Goal: Transaction & Acquisition: Purchase product/service

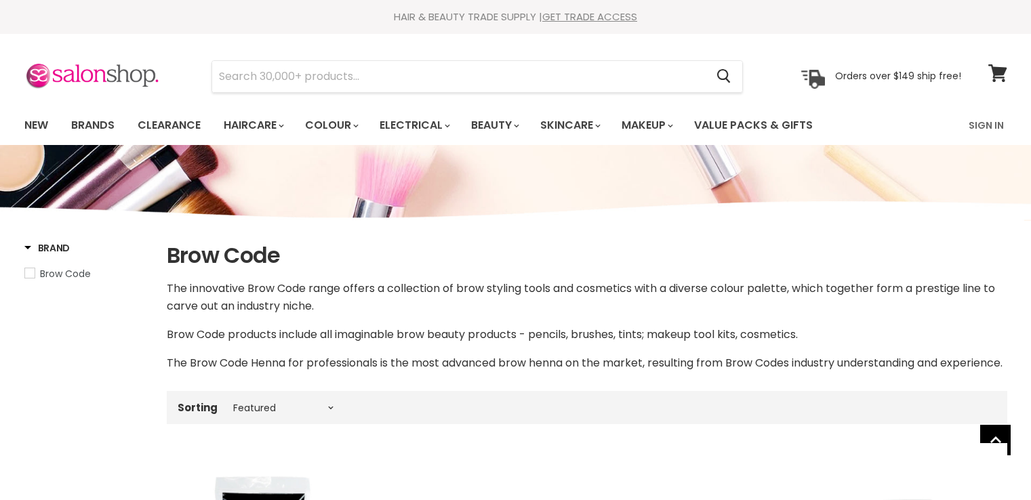
select select "manual"
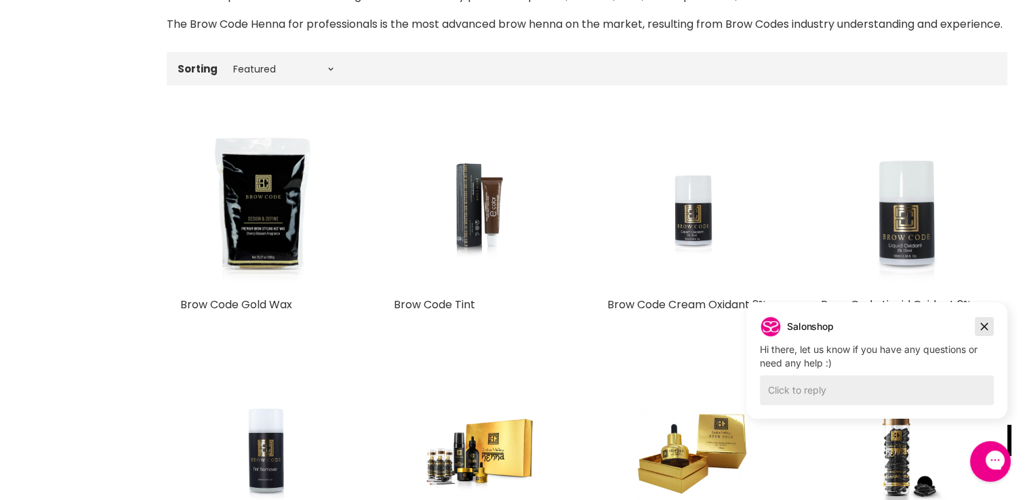
click at [983, 327] on icon "Dismiss campaign" at bounding box center [985, 327] width 14 height 16
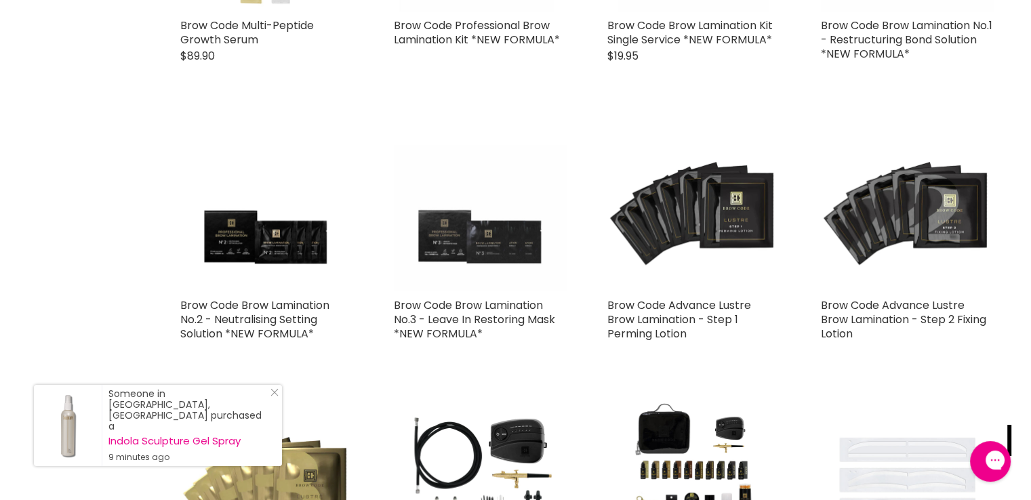
scroll to position [3119, 0]
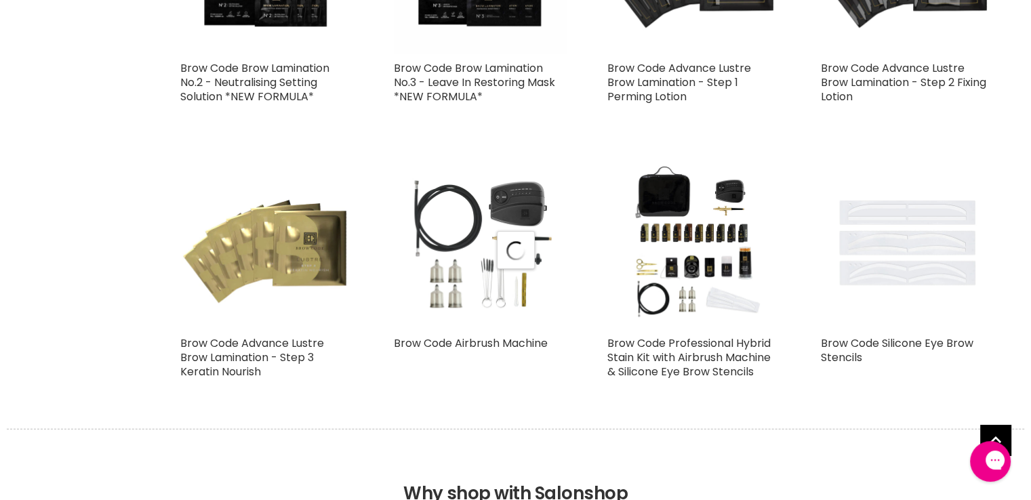
scroll to position [3390, 0]
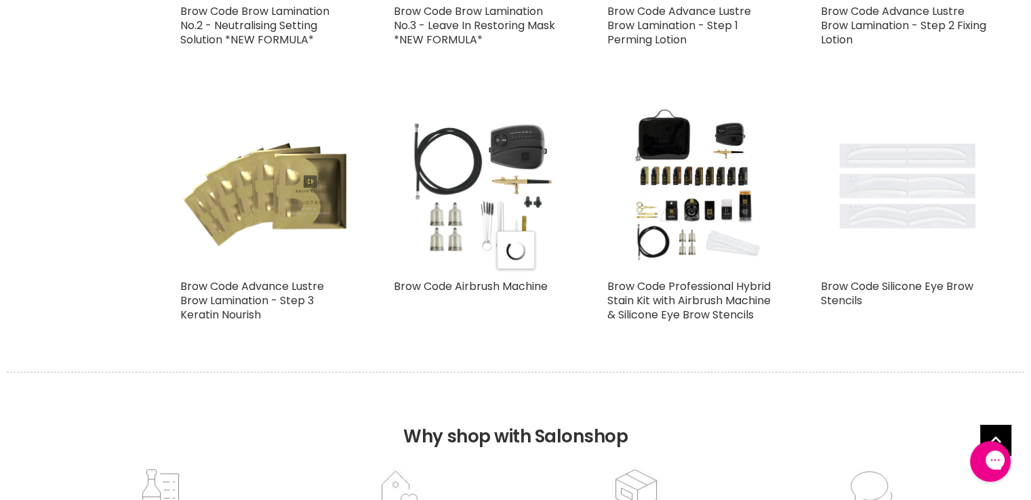
select select "manual"
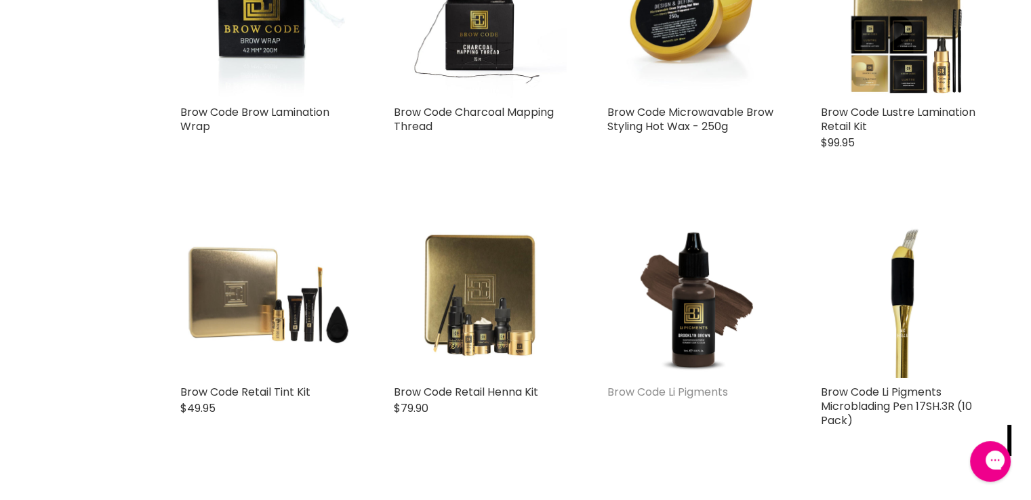
scroll to position [1831, 0]
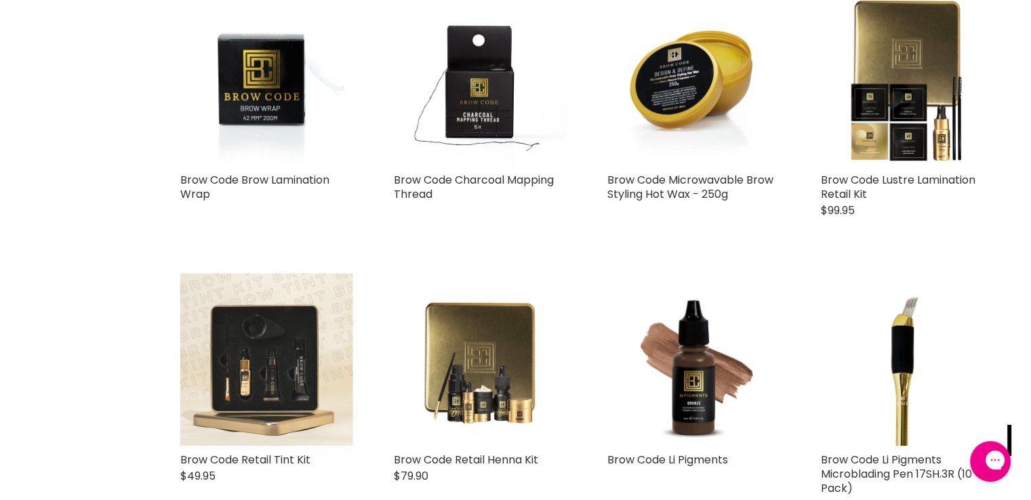
click at [304, 388] on img "Main content" at bounding box center [266, 359] width 173 height 173
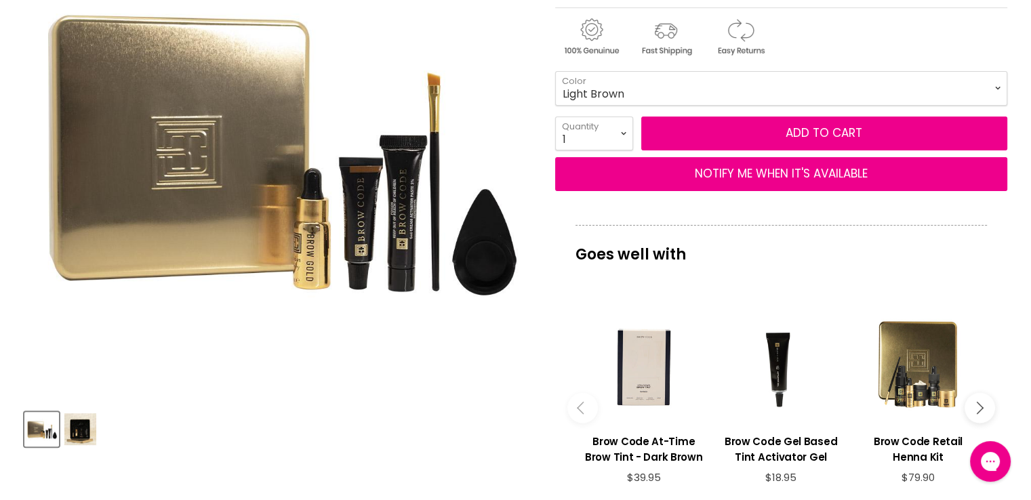
scroll to position [407, 0]
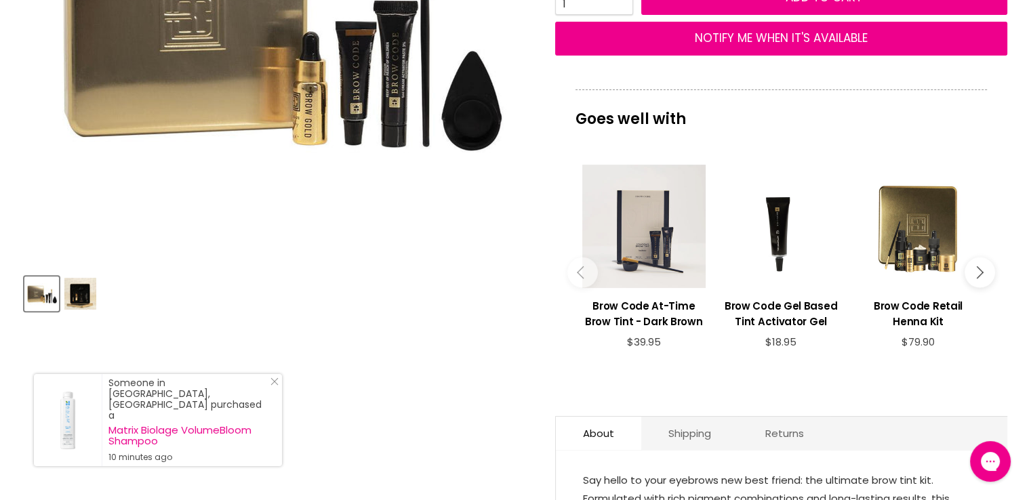
click at [656, 242] on div "Main content" at bounding box center [643, 226] width 123 height 123
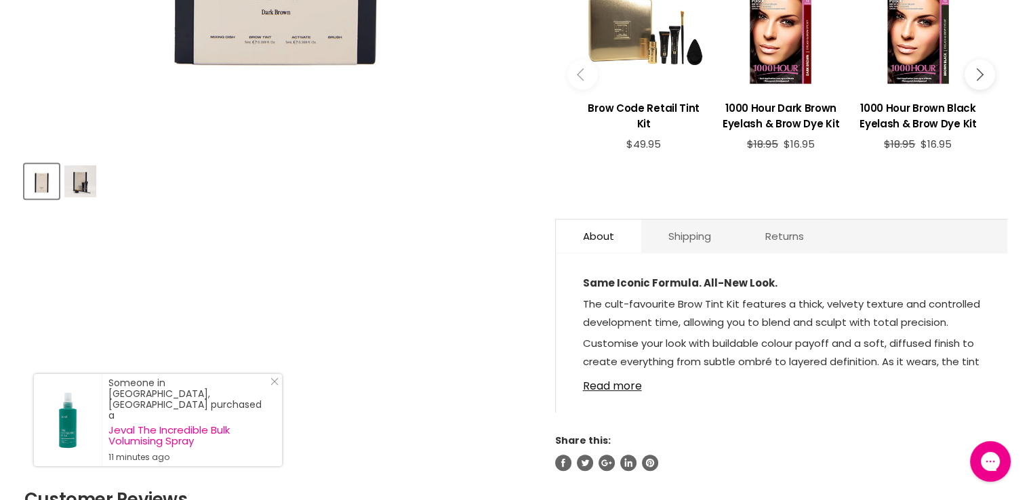
scroll to position [610, 0]
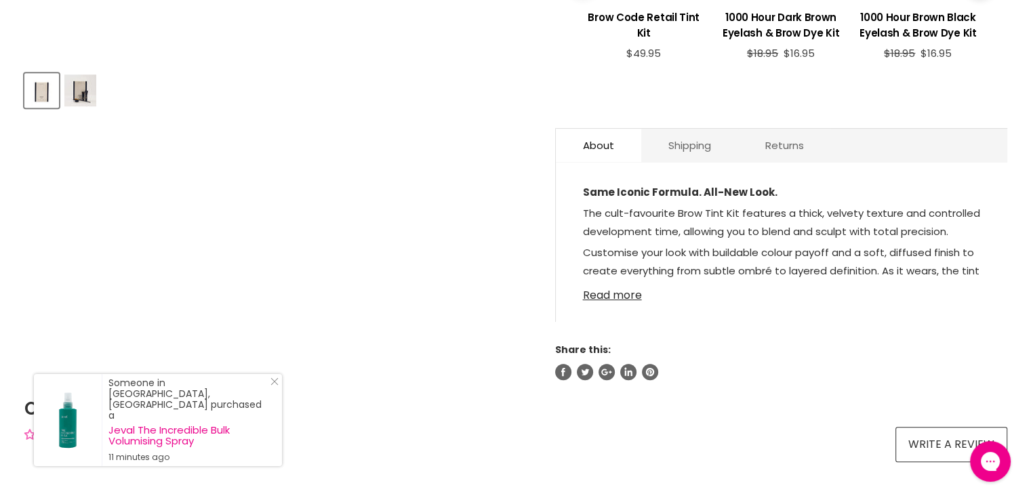
click at [609, 288] on link "Read more" at bounding box center [781, 291] width 397 height 20
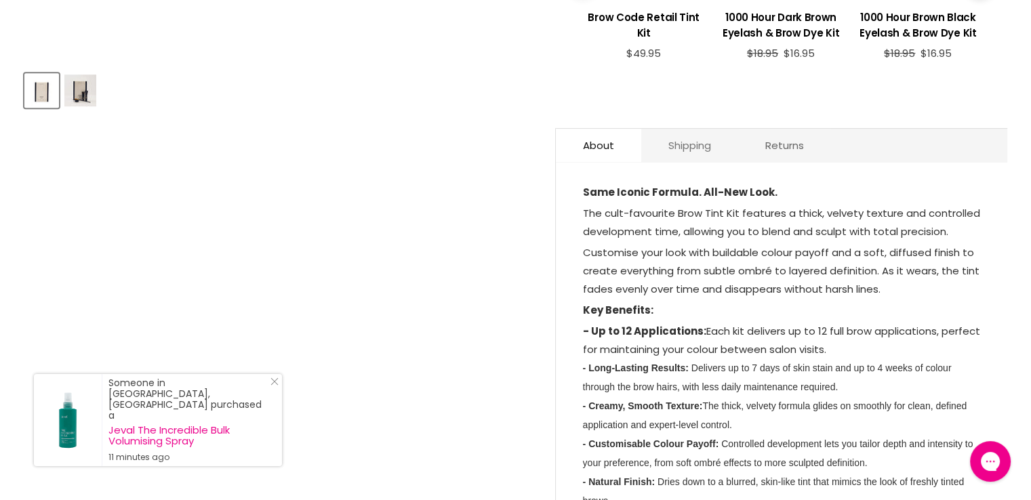
click at [706, 147] on link "Shipping" at bounding box center [689, 145] width 97 height 33
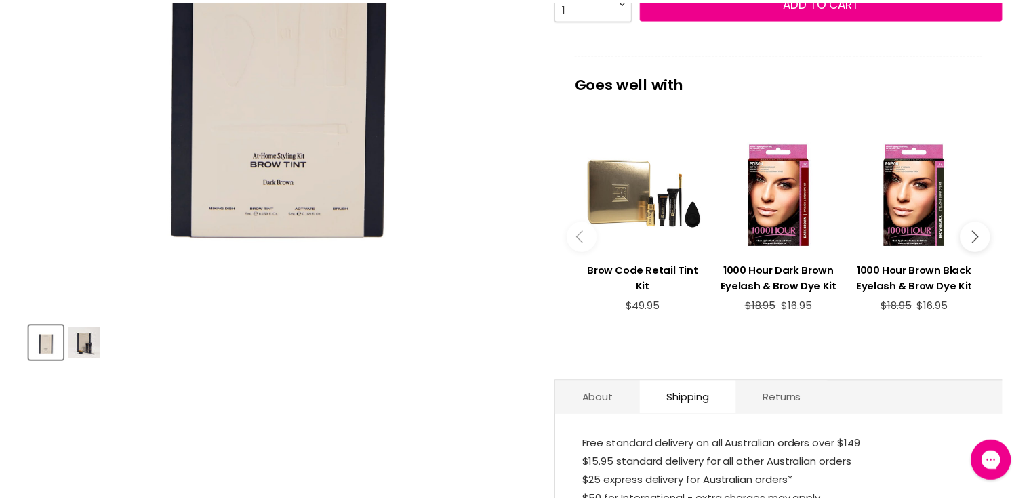
scroll to position [203, 0]
